Goal: Navigation & Orientation: Go to known website

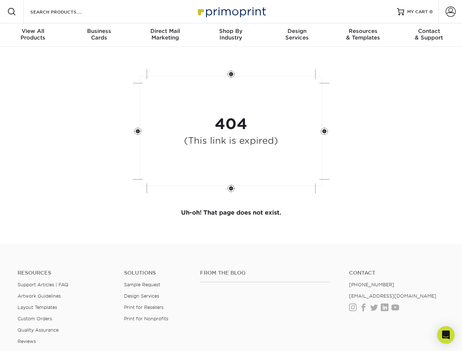
click at [231, 176] on div "404 (This link is expired)" at bounding box center [232, 131] width 220 height 135
click at [12, 12] on span at bounding box center [11, 11] width 9 height 9
click at [451, 12] on span at bounding box center [451, 12] width 10 height 10
click at [33, 35] on div "View All Products" at bounding box center [33, 34] width 66 height 13
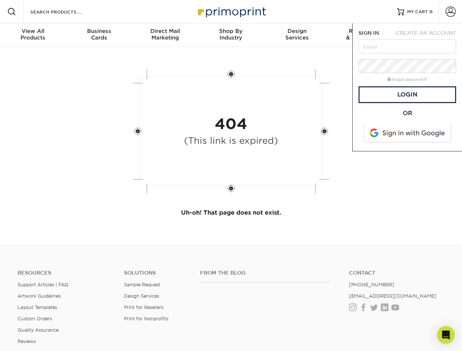
click at [99, 35] on div "Business Cards" at bounding box center [99, 34] width 66 height 13
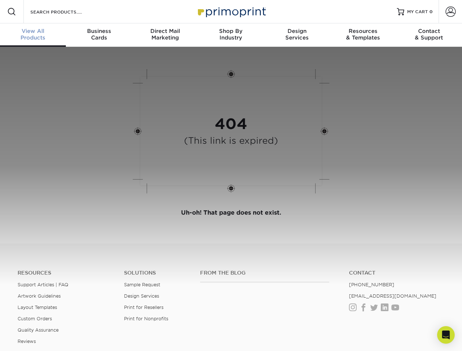
click at [165, 35] on div "Direct Mail Marketing" at bounding box center [165, 34] width 66 height 13
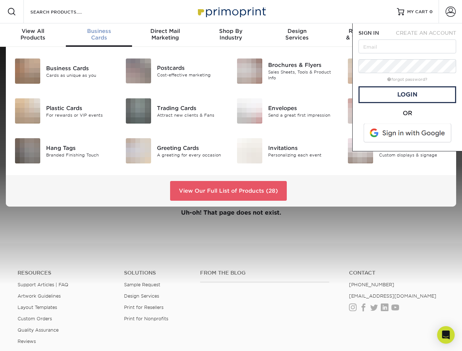
click at [231, 35] on div "Shop By Industry" at bounding box center [231, 34] width 66 height 13
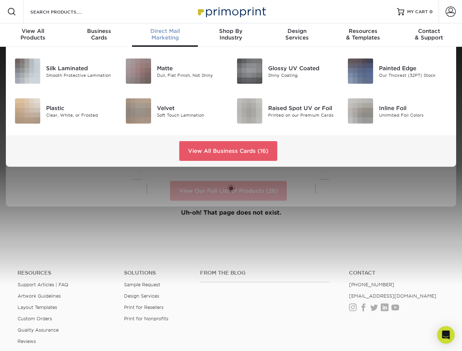
click at [297, 35] on div "Design Services" at bounding box center [297, 34] width 66 height 13
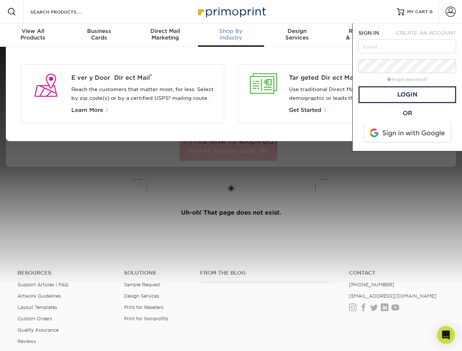
click at [363, 35] on div "Resources & Templates" at bounding box center [363, 34] width 66 height 13
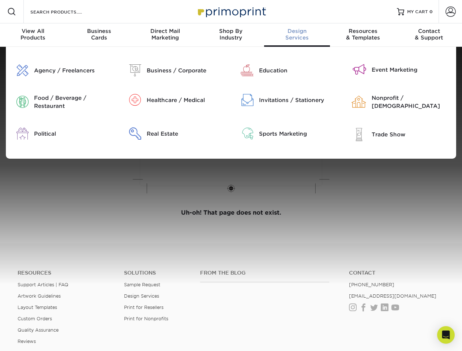
click at [429, 35] on div "Contact & Support" at bounding box center [429, 34] width 66 height 13
